Goal: Transaction & Acquisition: Purchase product/service

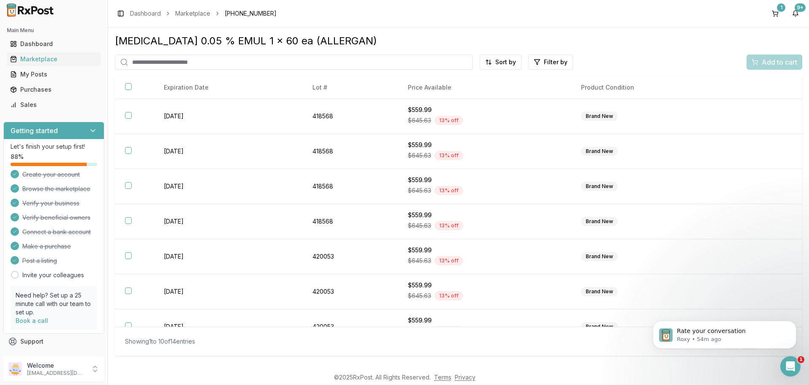
click at [184, 63] on input "search" at bounding box center [294, 61] width 358 height 15
click at [499, 61] on html "Main Menu Dashboard Marketplace My Posts Purchases Sales Getting started Let's …" at bounding box center [404, 192] width 809 height 385
click at [466, 92] on div "Price (Low to High)" at bounding box center [480, 94] width 80 height 14
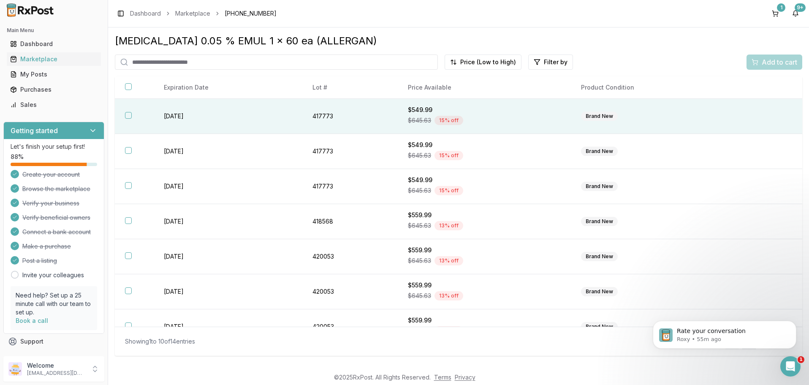
click at [128, 119] on button "button" at bounding box center [128, 115] width 7 height 7
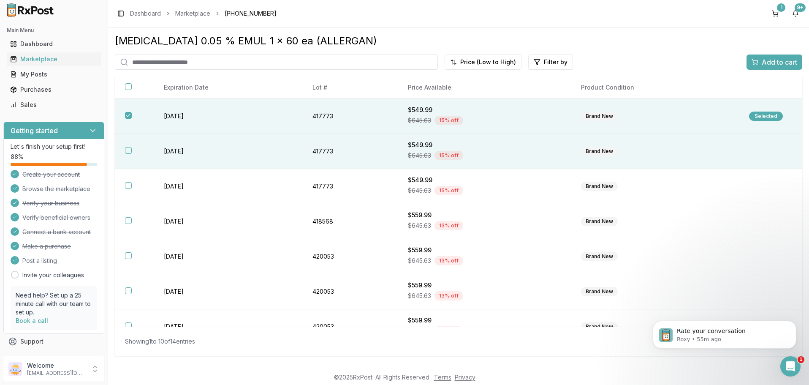
click at [128, 154] on button "button" at bounding box center [128, 150] width 7 height 7
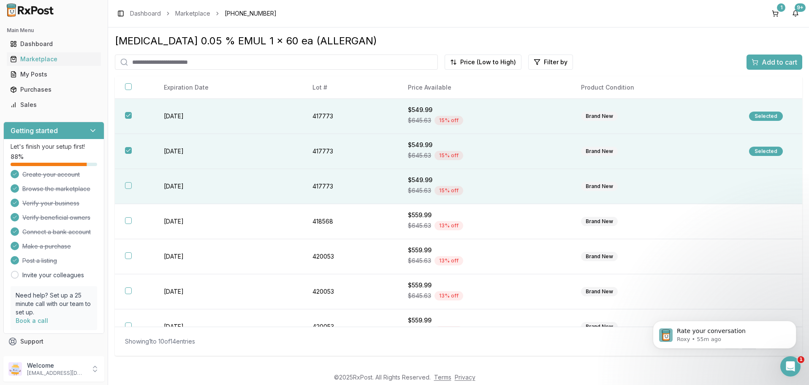
click at [128, 189] on button "button" at bounding box center [128, 185] width 7 height 7
click at [777, 60] on span "Add to cart" at bounding box center [778, 62] width 35 height 10
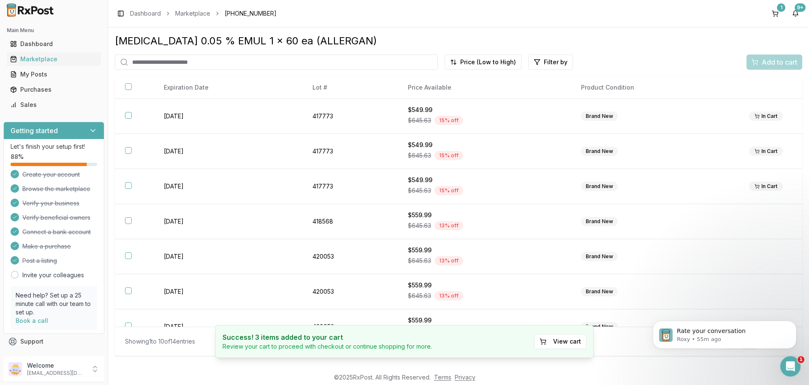
click at [190, 61] on input "search" at bounding box center [276, 61] width 323 height 15
paste input "**********"
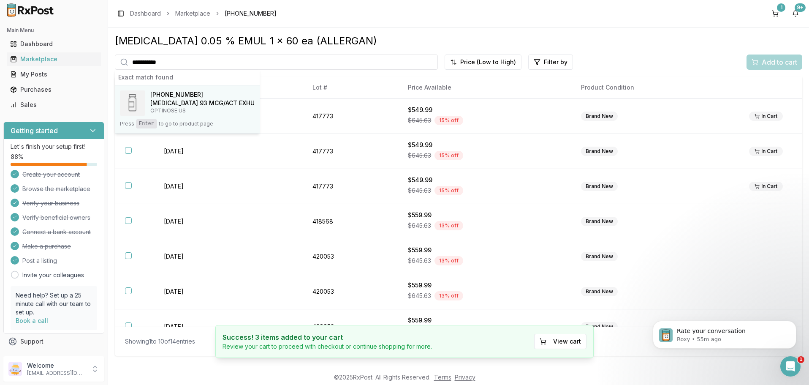
type input "**********"
click at [175, 96] on span "[PHONE_NUMBER]" at bounding box center [176, 94] width 53 height 8
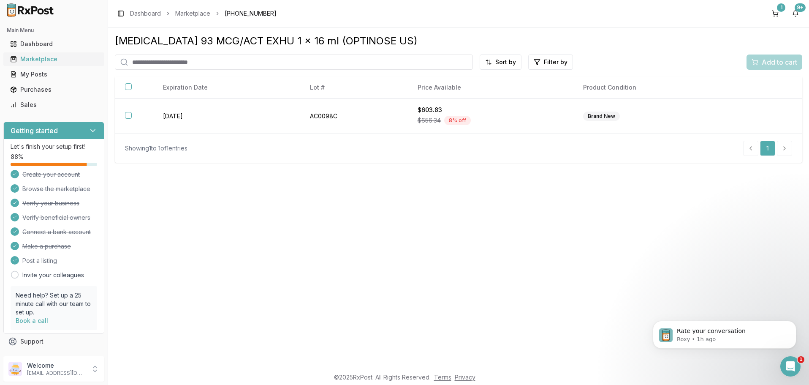
click at [41, 60] on div "Marketplace" at bounding box center [53, 59] width 87 height 8
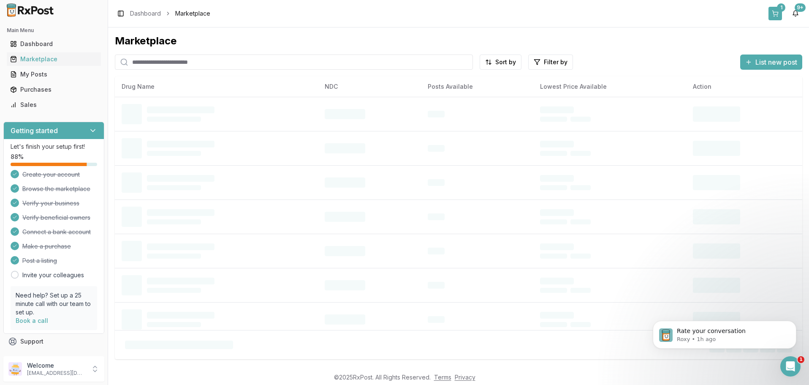
click at [778, 11] on button "1" at bounding box center [775, 14] width 14 height 14
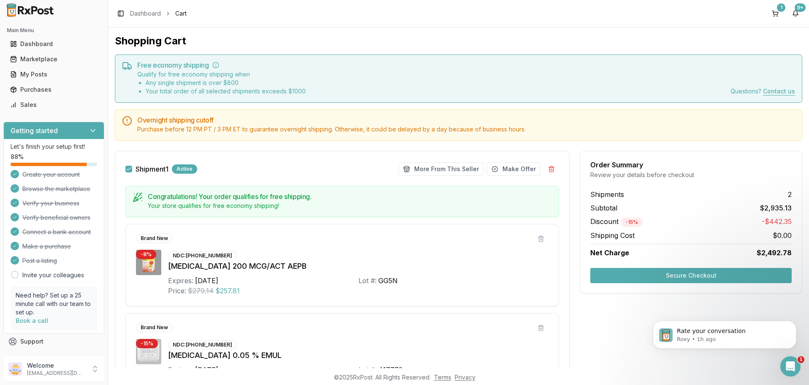
click at [697, 272] on button "Secure Checkout" at bounding box center [690, 275] width 201 height 15
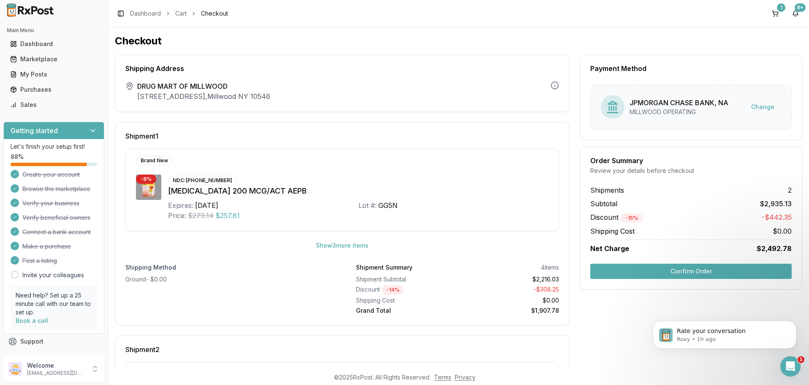
click at [682, 269] on button "Confirm Order" at bounding box center [690, 270] width 201 height 15
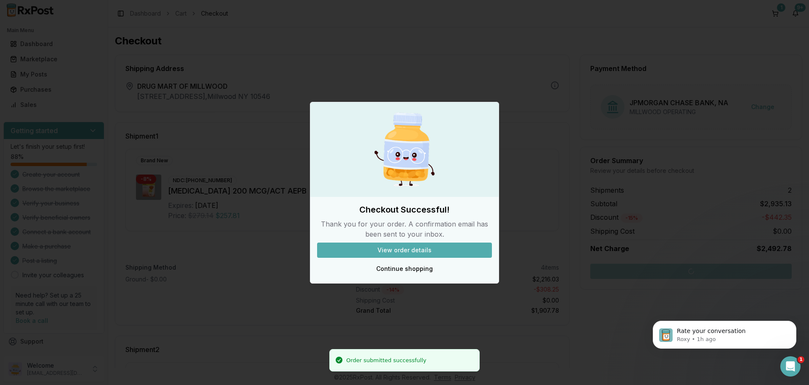
click at [406, 246] on button "View order details" at bounding box center [404, 249] width 175 height 15
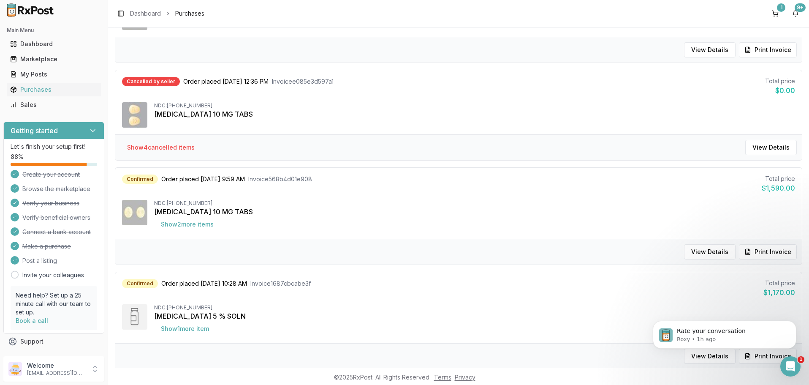
scroll to position [405, 0]
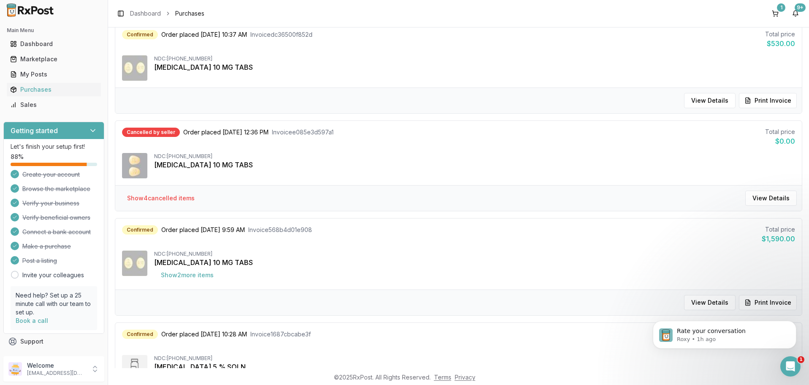
click at [191, 157] on div "NDC: [PHONE_NUMBER]" at bounding box center [474, 156] width 641 height 7
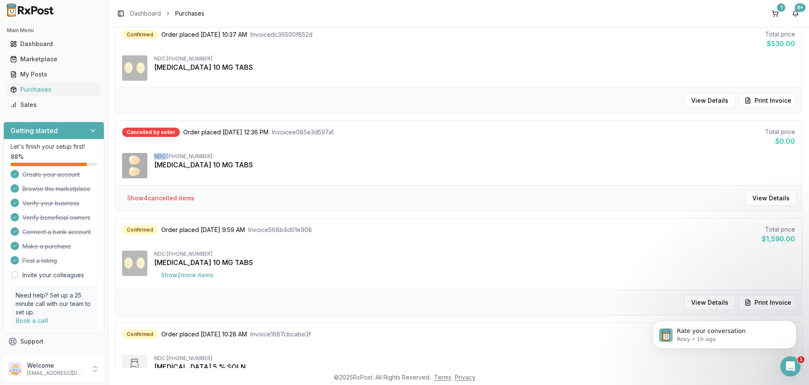
copy div "NDC:"
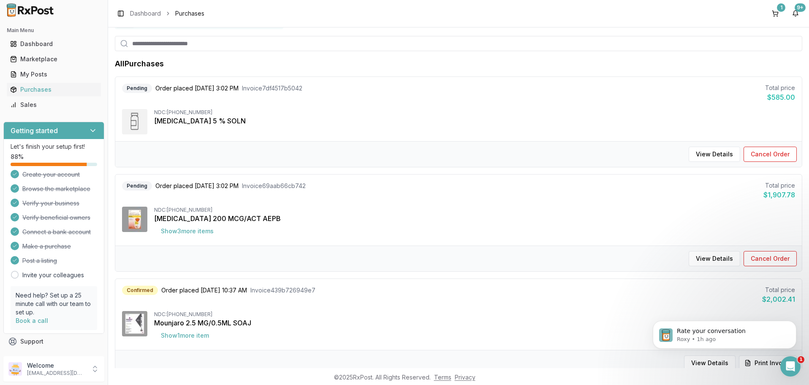
scroll to position [0, 0]
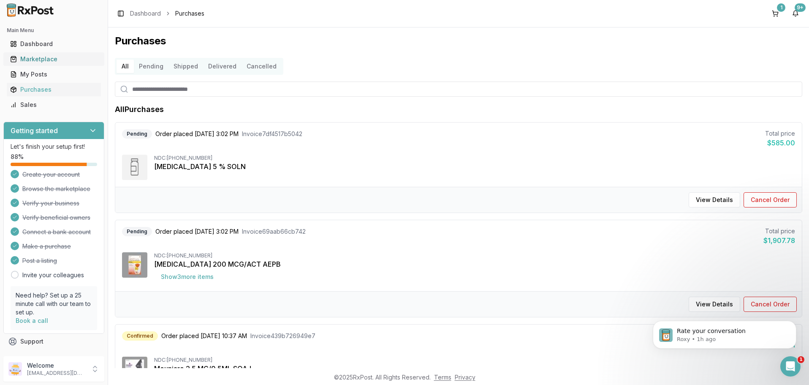
click at [33, 63] on link "Marketplace" at bounding box center [54, 58] width 94 height 15
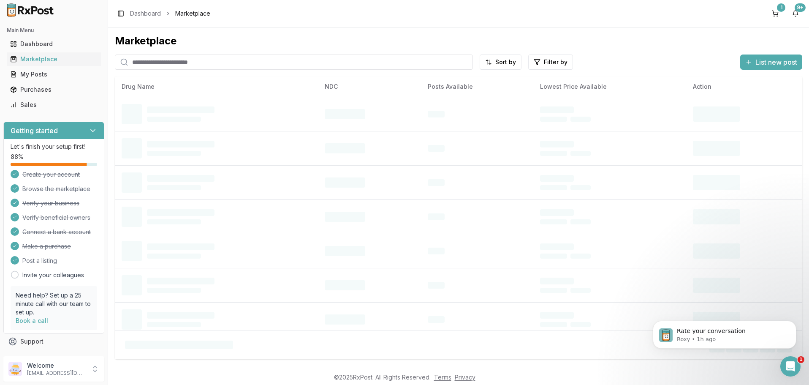
click at [198, 61] on input "search" at bounding box center [294, 61] width 358 height 15
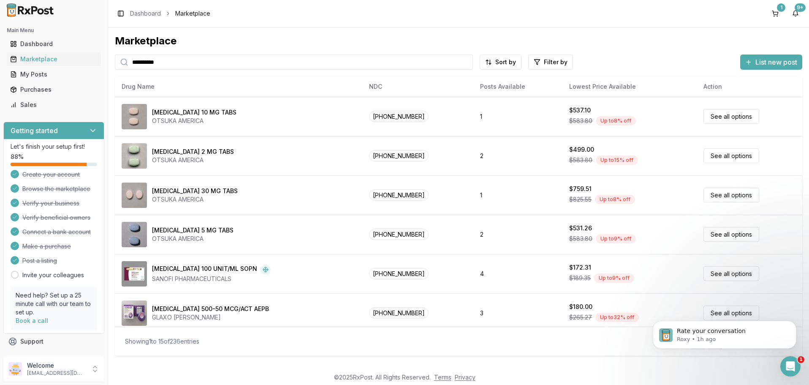
type input "**********"
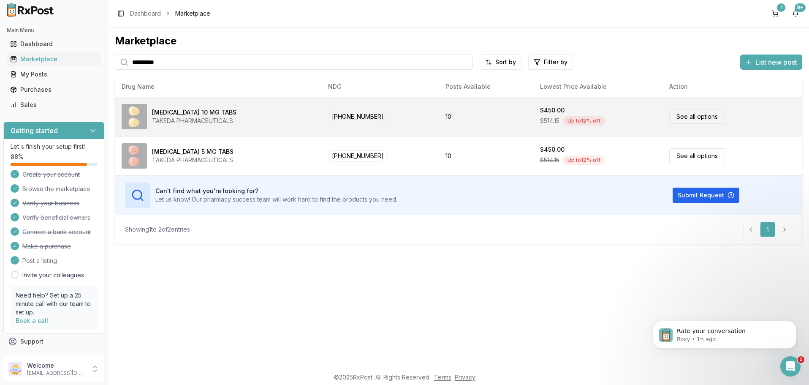
click at [344, 115] on span "[PHONE_NUMBER]" at bounding box center [358, 116] width 60 height 11
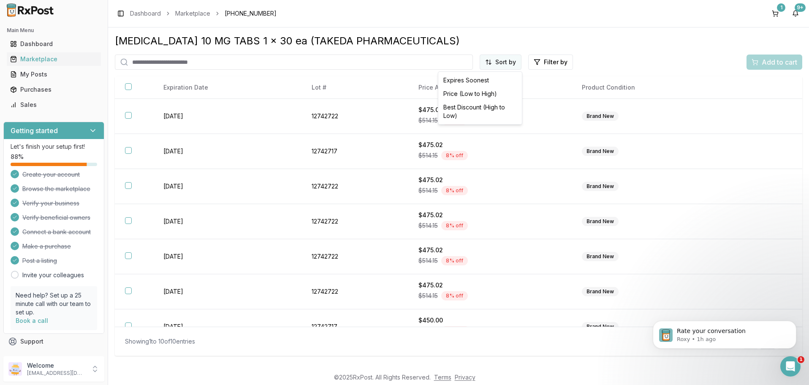
click at [499, 60] on html "Main Menu Dashboard Marketplace My Posts Purchases Sales Getting started Let's …" at bounding box center [404, 192] width 809 height 385
click at [474, 91] on div "Price (Low to High)" at bounding box center [480, 94] width 80 height 14
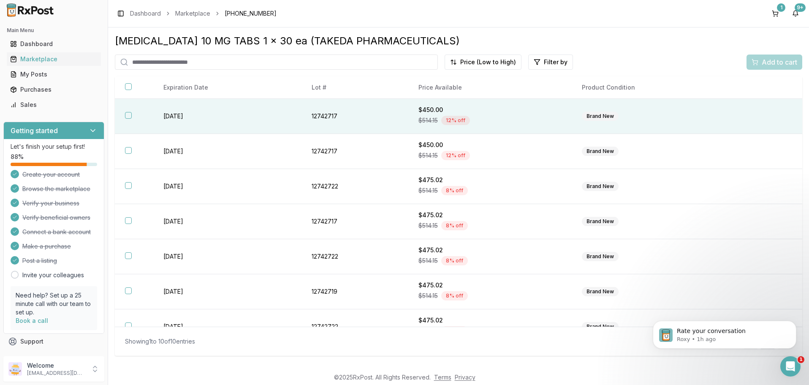
click at [130, 119] on button "button" at bounding box center [128, 115] width 7 height 7
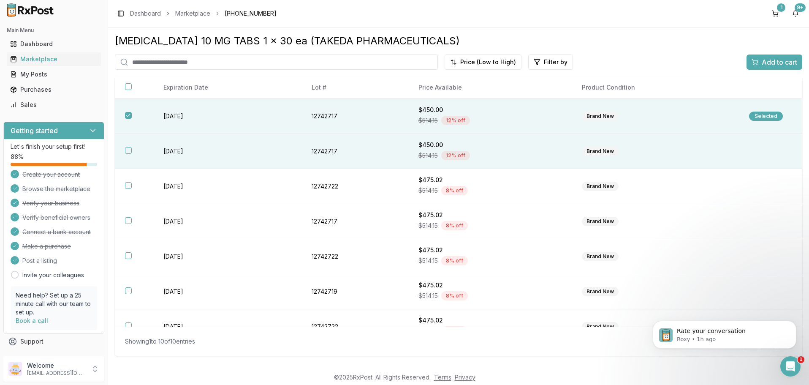
click at [128, 154] on button "button" at bounding box center [128, 150] width 7 height 7
click at [767, 60] on span "Add to cart" at bounding box center [778, 62] width 35 height 10
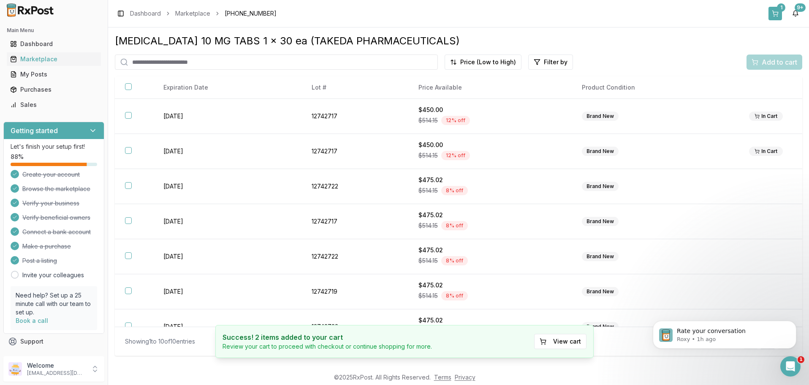
click at [771, 14] on button "1" at bounding box center [775, 14] width 14 height 14
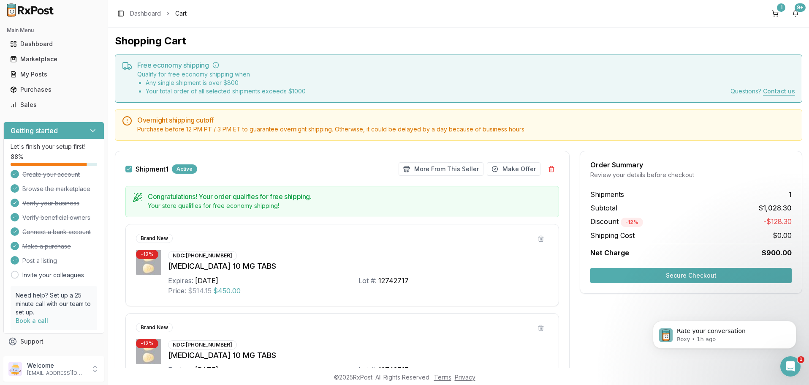
click at [696, 273] on button "Secure Checkout" at bounding box center [690, 275] width 201 height 15
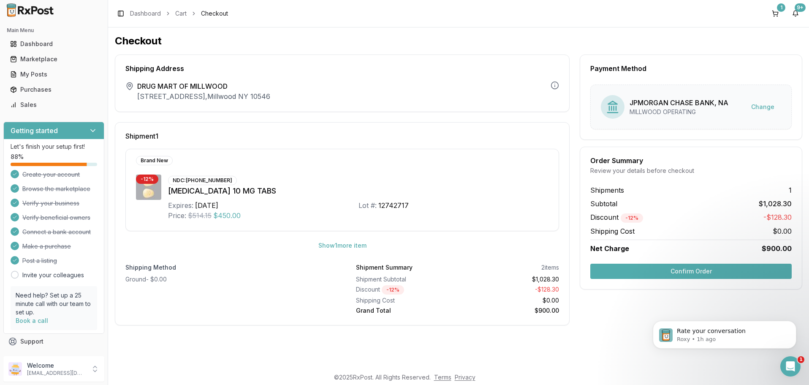
click at [682, 269] on button "Confirm Order" at bounding box center [690, 270] width 201 height 15
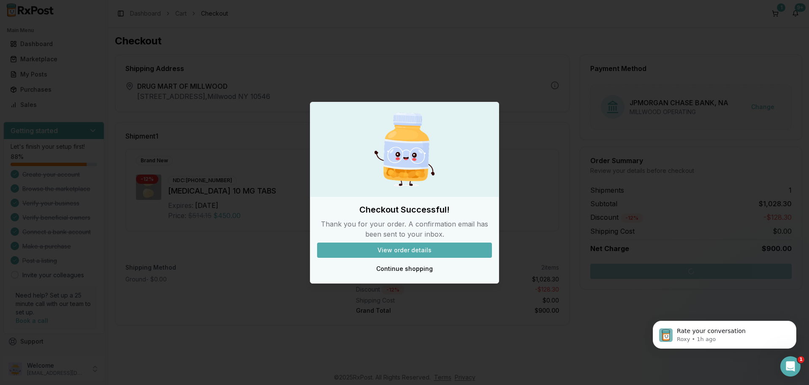
click at [421, 250] on button "View order details" at bounding box center [404, 249] width 175 height 15
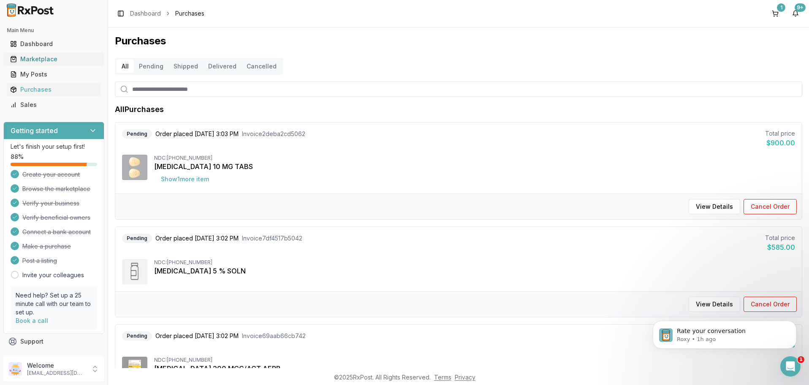
click at [34, 56] on div "Marketplace" at bounding box center [53, 59] width 87 height 8
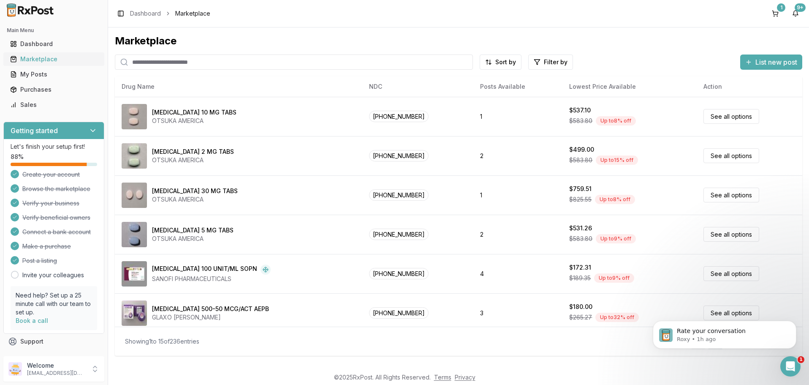
click at [40, 57] on div "Marketplace" at bounding box center [53, 59] width 87 height 8
click at [206, 61] on input "search" at bounding box center [294, 61] width 358 height 15
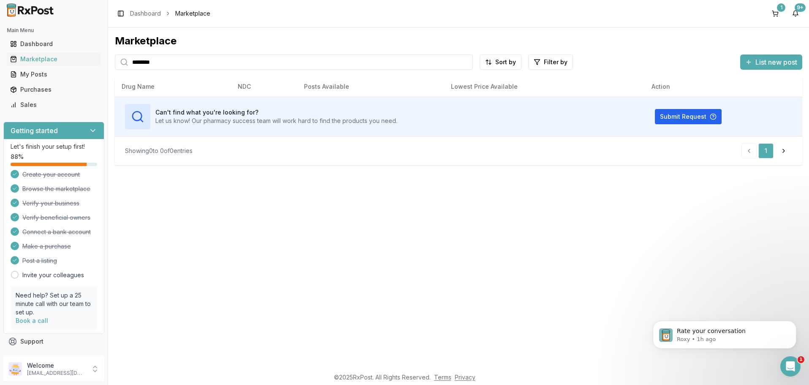
click at [212, 61] on input "********" at bounding box center [294, 61] width 358 height 15
type input "********"
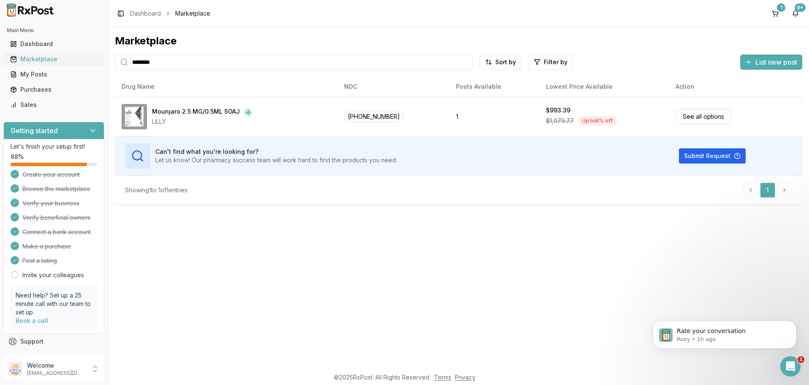
click at [31, 59] on div "Marketplace" at bounding box center [53, 59] width 87 height 8
click at [41, 89] on div "Purchases" at bounding box center [53, 89] width 87 height 8
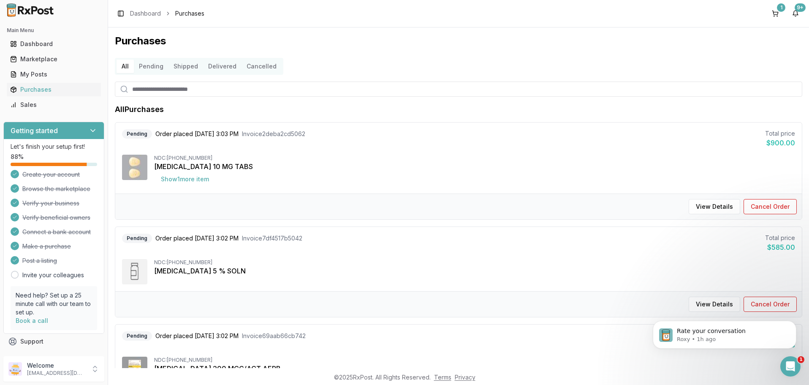
click at [147, 68] on button "Pending" at bounding box center [151, 67] width 35 height 14
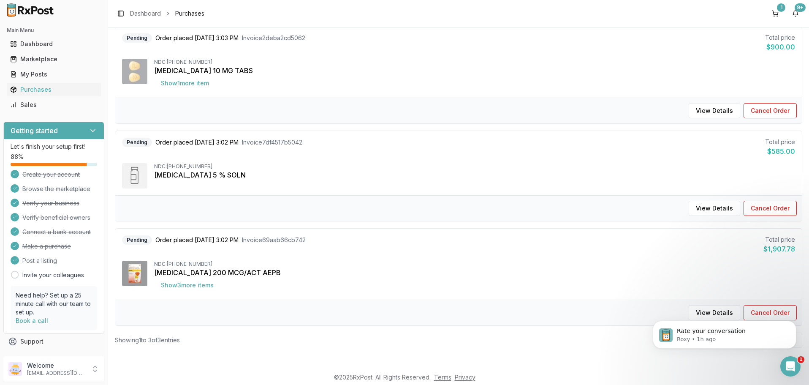
click at [712, 306] on html "Rate your conversation Roxy • 1h ago" at bounding box center [724, 304] width 169 height 3
click at [191, 288] on button "Show 3 more item s" at bounding box center [187, 284] width 66 height 15
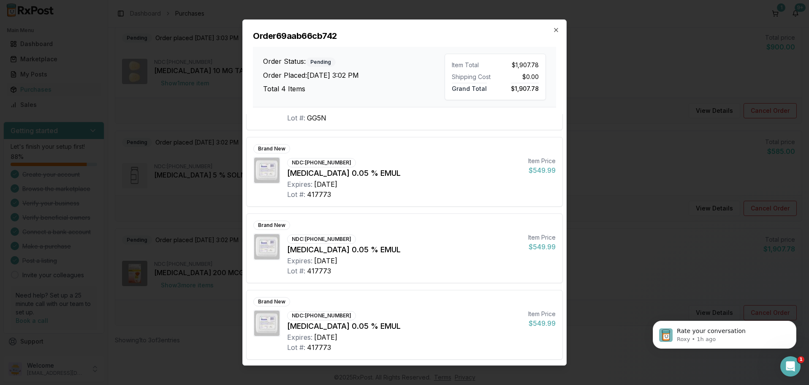
scroll to position [0, 0]
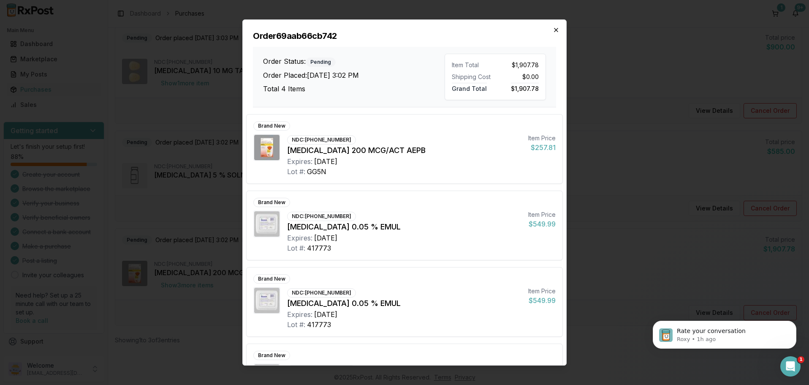
click at [555, 30] on icon "button" at bounding box center [556, 30] width 7 height 7
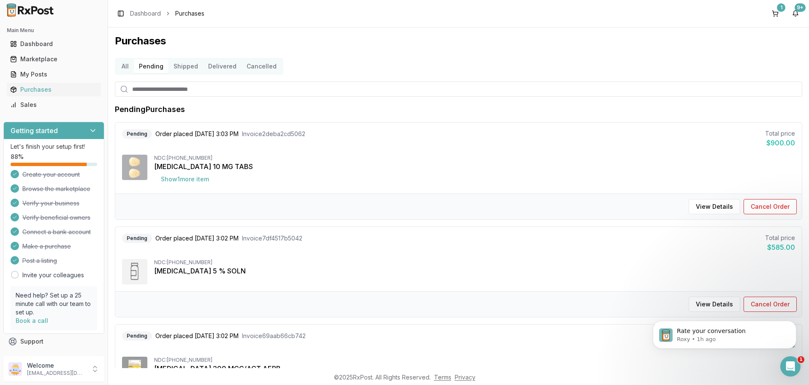
click at [180, 67] on button "Shipped" at bounding box center [185, 67] width 35 height 14
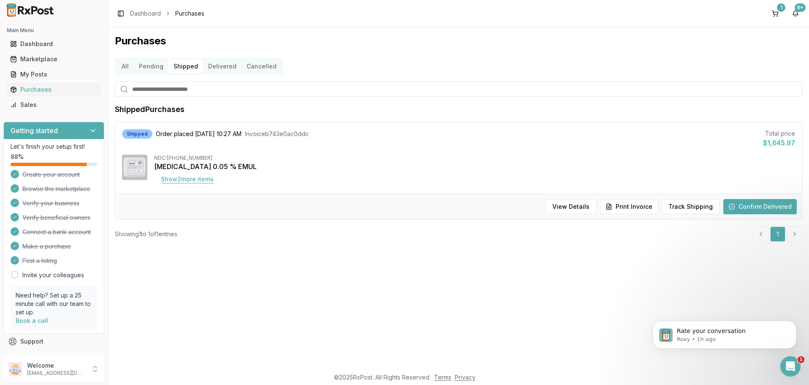
click at [189, 177] on button "Show 2 more item s" at bounding box center [187, 178] width 66 height 15
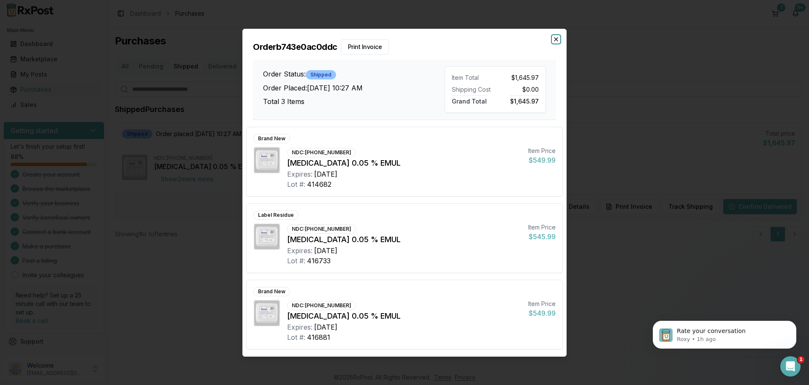
click at [558, 38] on icon "button" at bounding box center [556, 39] width 7 height 7
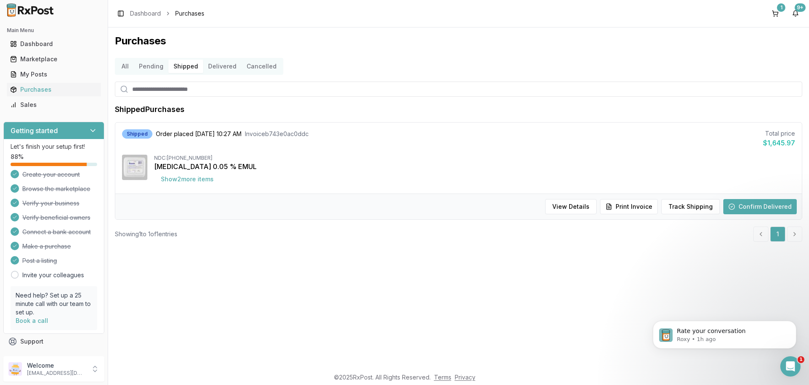
click at [217, 67] on button "Delivered" at bounding box center [222, 67] width 38 height 14
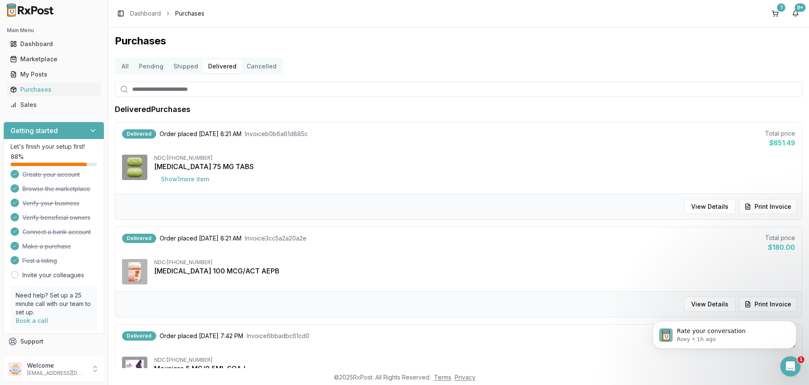
click at [259, 65] on button "Cancelled" at bounding box center [261, 67] width 40 height 14
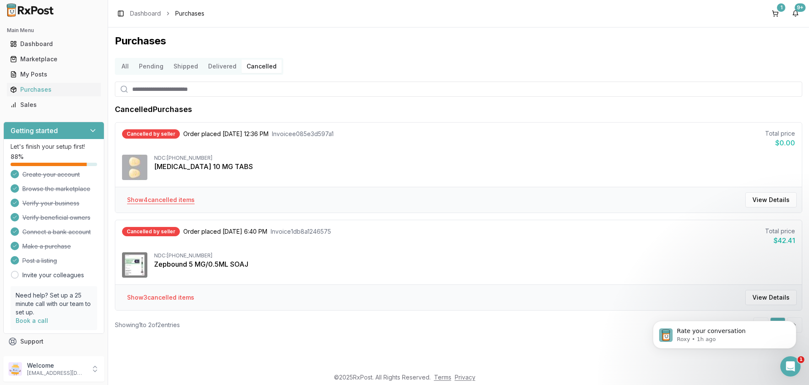
click at [166, 198] on button "Show 4 cancelled item s" at bounding box center [160, 199] width 81 height 15
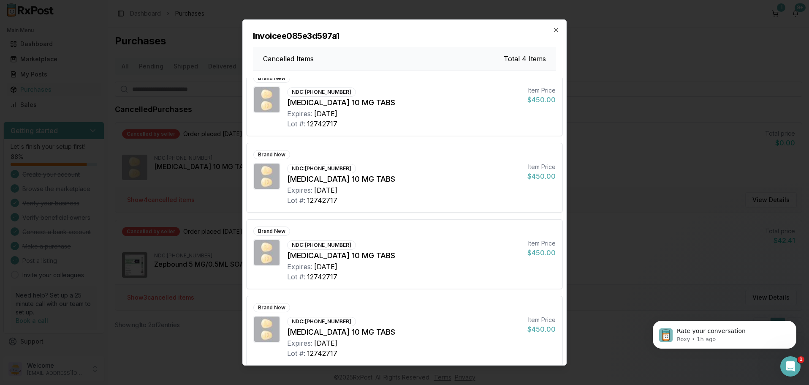
scroll to position [17, 0]
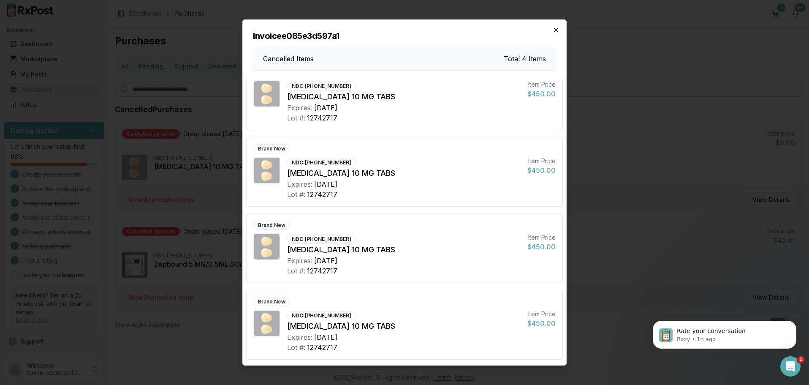
click at [556, 32] on icon "button" at bounding box center [556, 30] width 7 height 7
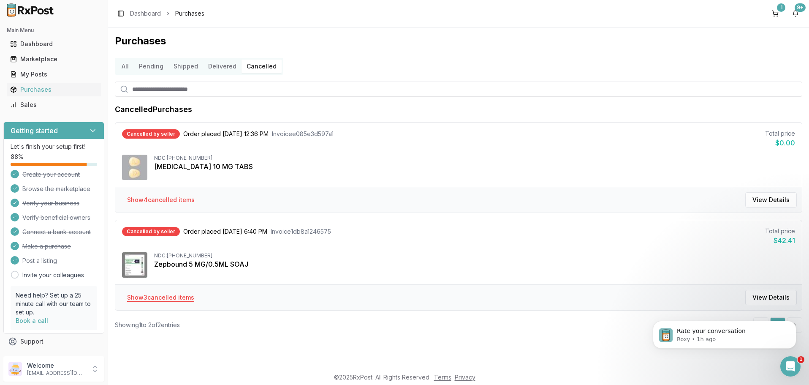
click at [157, 299] on button "Show 3 cancelled item s" at bounding box center [160, 297] width 81 height 15
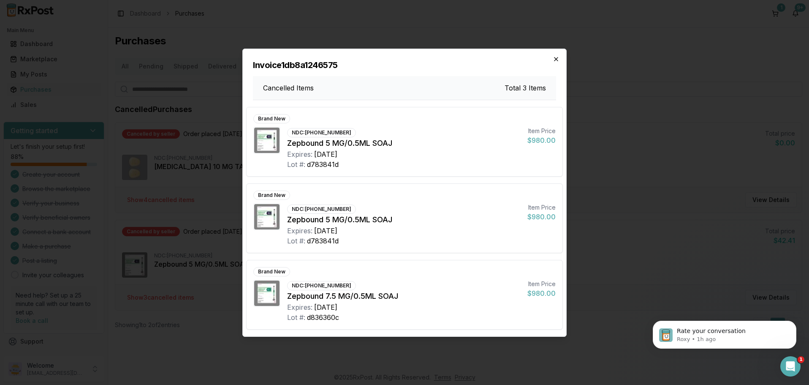
click at [556, 59] on icon "button" at bounding box center [555, 58] width 3 height 3
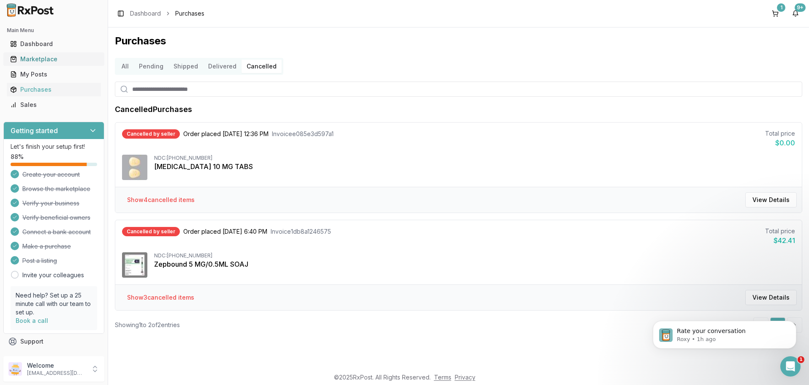
click at [33, 58] on div "Marketplace" at bounding box center [53, 59] width 87 height 8
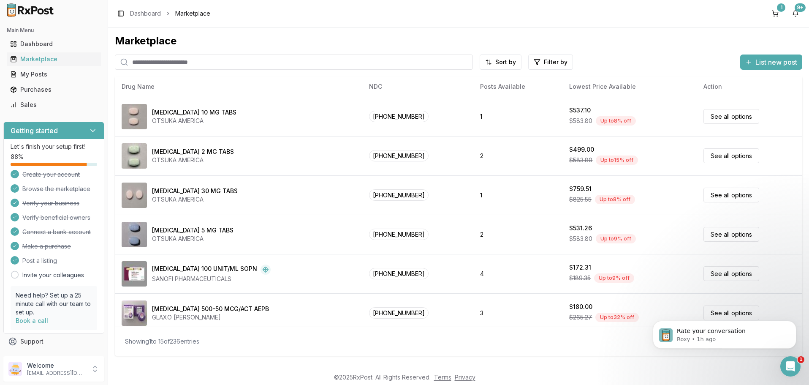
click at [172, 66] on input "search" at bounding box center [294, 61] width 358 height 15
paste input "**********"
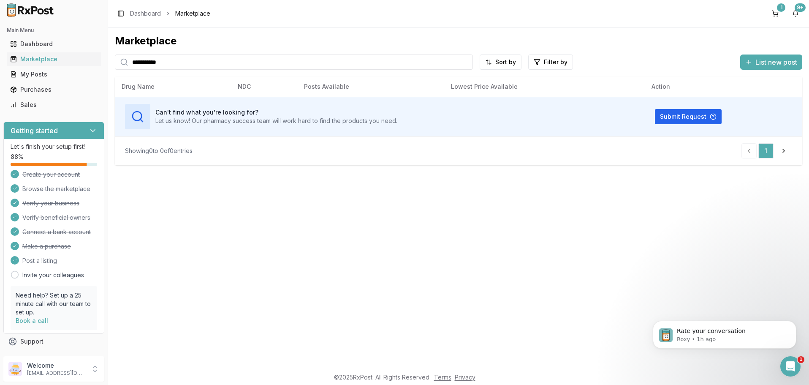
click at [194, 65] on input "**********" at bounding box center [294, 61] width 358 height 15
click at [191, 65] on input "**********" at bounding box center [294, 61] width 358 height 15
type input "******"
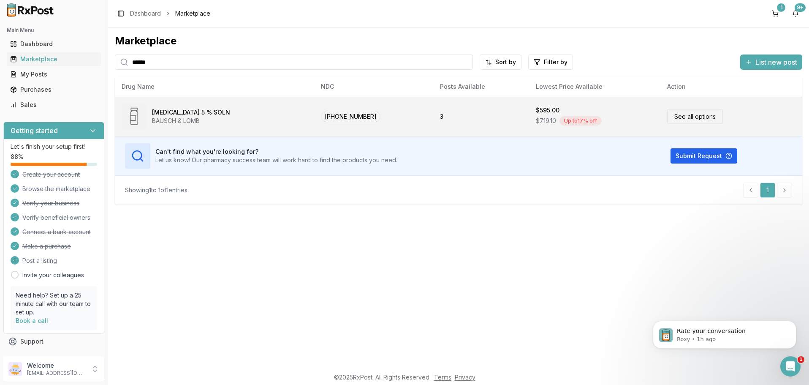
click at [221, 113] on div "[MEDICAL_DATA] 5 % SOLN BAUSCH & LOMB" at bounding box center [215, 116] width 186 height 25
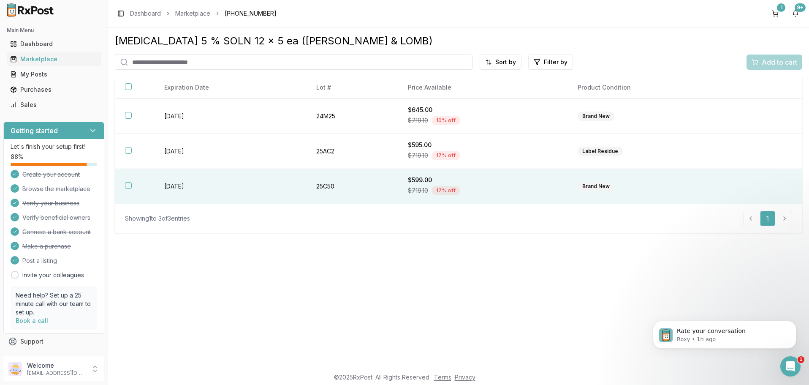
click at [128, 188] on button "button" at bounding box center [128, 185] width 7 height 7
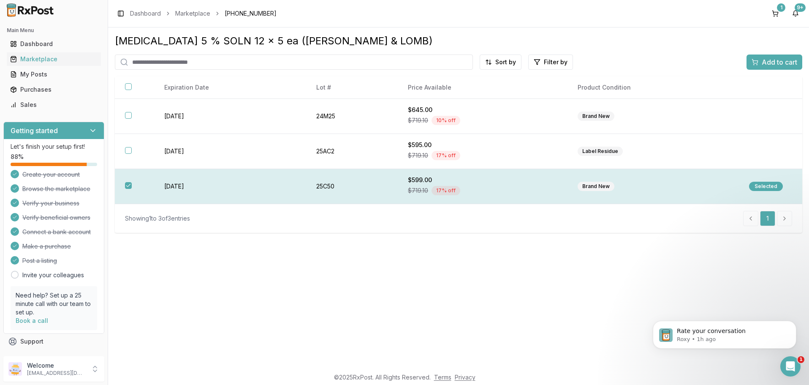
click at [757, 187] on div "Selected" at bounding box center [766, 186] width 34 height 9
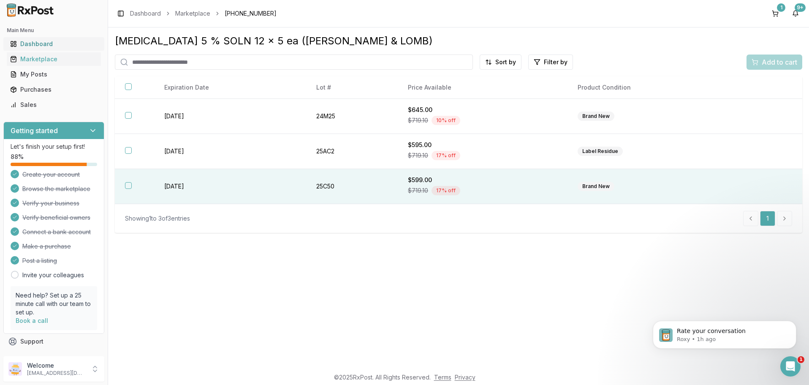
click at [33, 42] on div "Dashboard" at bounding box center [53, 44] width 87 height 8
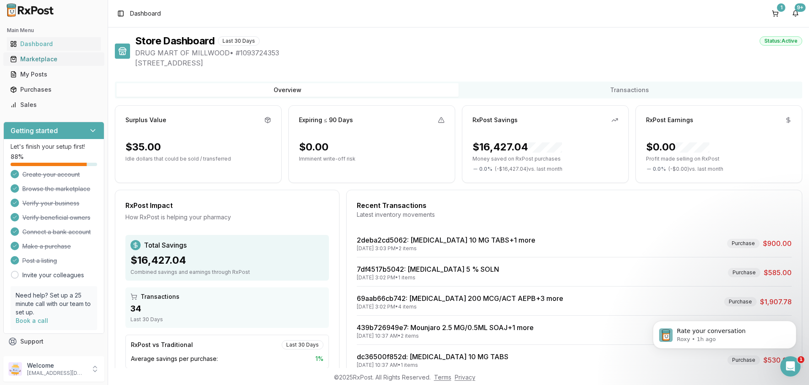
click at [35, 59] on div "Marketplace" at bounding box center [53, 59] width 87 height 8
